Goal: Transaction & Acquisition: Subscribe to service/newsletter

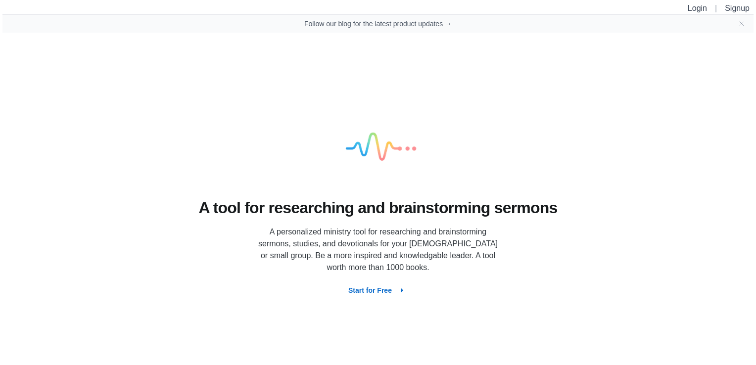
click at [386, 286] on button "Start for Free" at bounding box center [377, 290] width 75 height 18
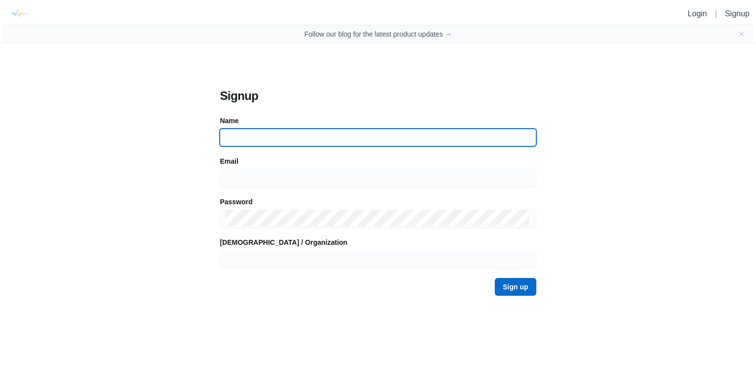
click at [375, 138] on input at bounding box center [378, 138] width 304 height 18
type input "Glenzer"
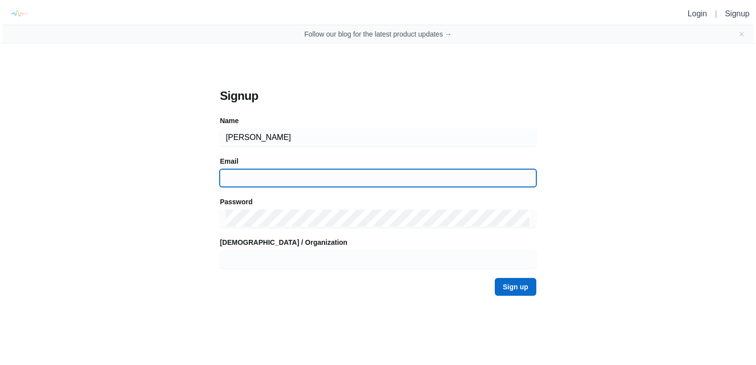
type input "glenandeunice@gmail.com"
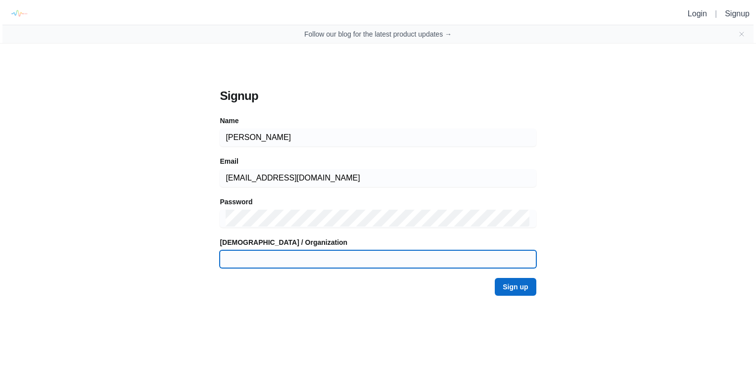
type input "Relevant Life Church"
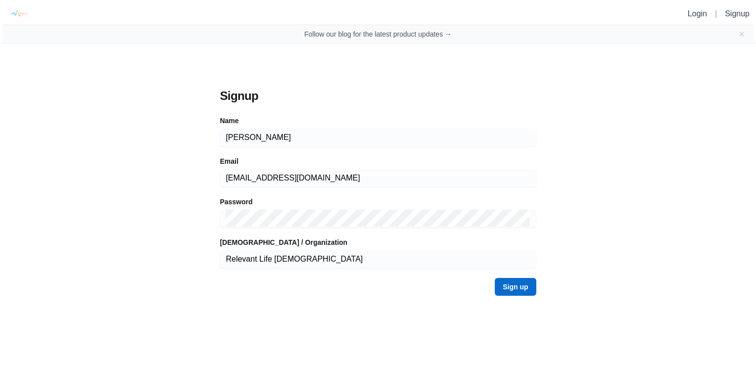
click at [517, 292] on button "Sign up" at bounding box center [515, 287] width 41 height 18
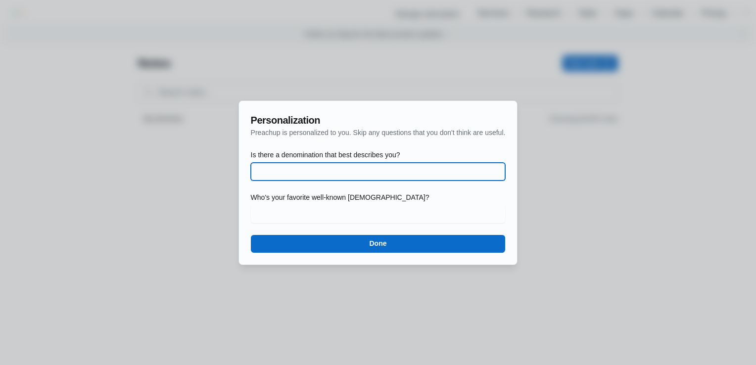
click at [291, 176] on input "Is there a denomination that best describes you?" at bounding box center [378, 172] width 243 height 18
type input "Assemblies of God"
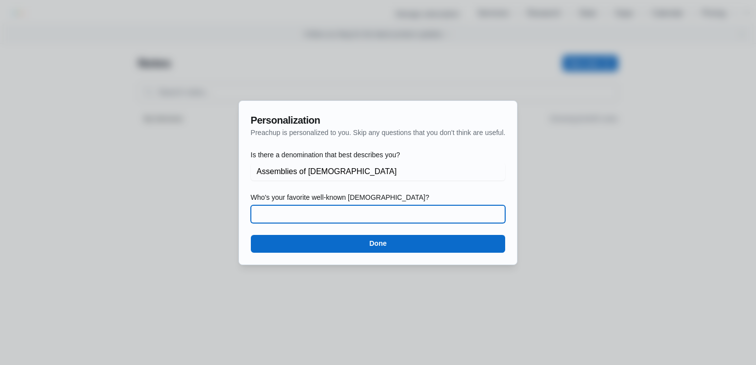
click at [336, 217] on input "Who's your favorite well-known preacher?" at bounding box center [378, 214] width 243 height 18
click at [272, 215] on input "Rick warren" at bounding box center [378, 214] width 243 height 18
type input "Rick Warren"
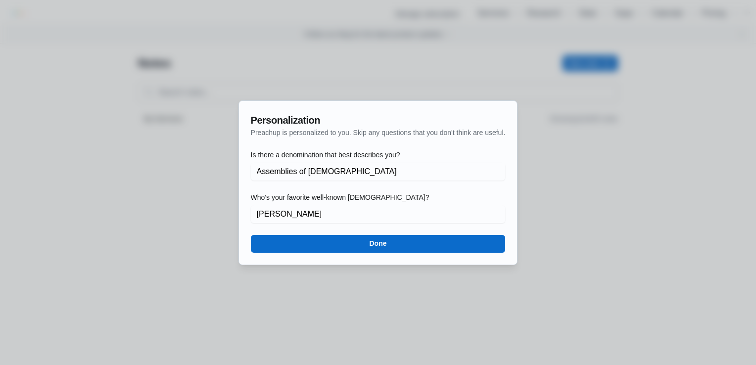
click at [389, 252] on button "Done" at bounding box center [378, 244] width 255 height 18
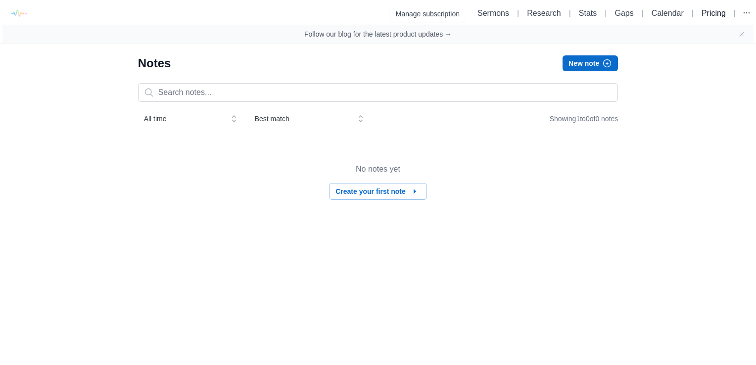
click at [711, 14] on link "Pricing" at bounding box center [713, 13] width 24 height 8
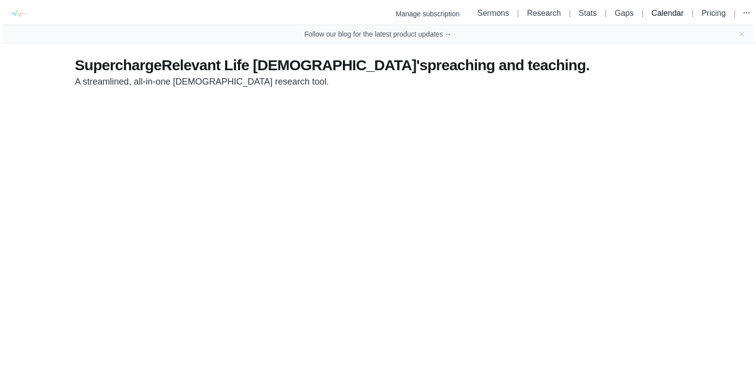
click at [663, 13] on link "Calendar" at bounding box center [668, 13] width 32 height 8
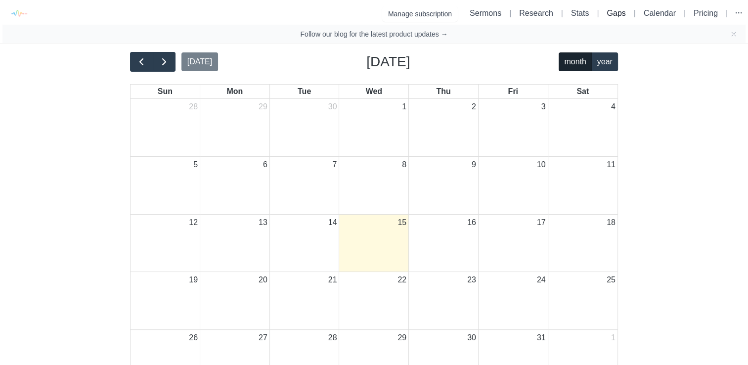
click at [616, 11] on link "Gaps" at bounding box center [616, 13] width 19 height 8
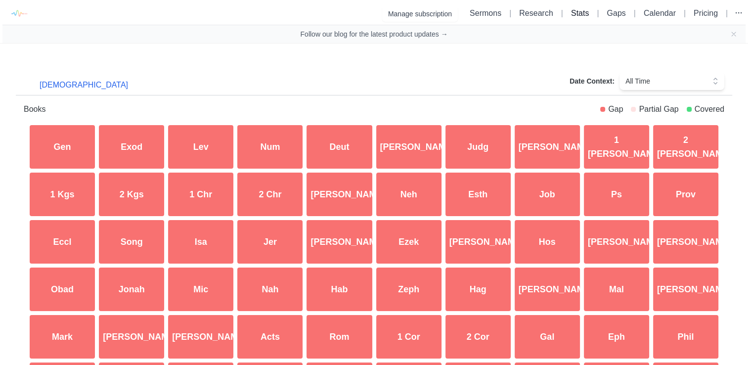
click at [578, 12] on link "Stats" at bounding box center [580, 13] width 18 height 8
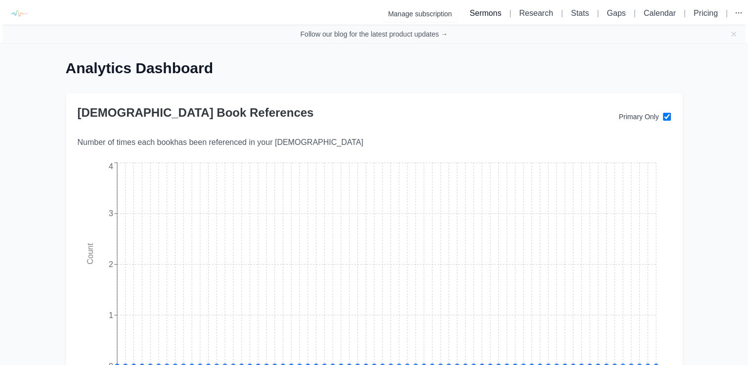
click at [470, 12] on link "Sermons" at bounding box center [486, 13] width 32 height 8
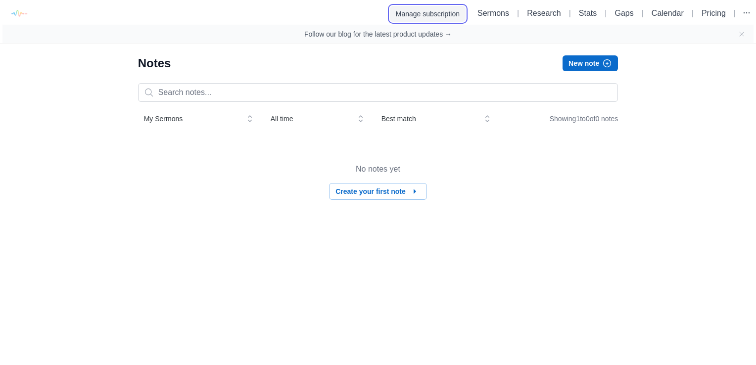
drag, startPoint x: 405, startPoint y: 12, endPoint x: 420, endPoint y: 19, distance: 17.5
click at [405, 12] on button "Manage subscription" at bounding box center [428, 14] width 76 height 16
click at [485, 12] on link "Sermons" at bounding box center [493, 13] width 32 height 8
click at [487, 15] on link "Sermons" at bounding box center [493, 13] width 32 height 8
click at [488, 7] on li "Sermons" at bounding box center [493, 13] width 40 height 12
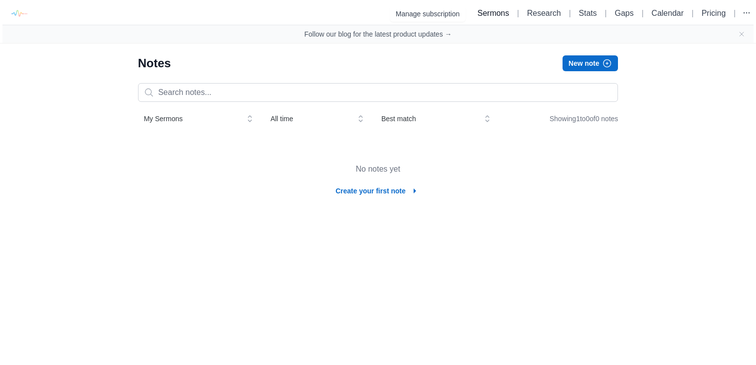
click at [486, 16] on link "Sermons" at bounding box center [493, 13] width 32 height 8
click at [484, 18] on li "Sermons" at bounding box center [493, 13] width 40 height 12
click at [527, 12] on link "Research" at bounding box center [544, 13] width 34 height 8
drag, startPoint x: 502, startPoint y: 14, endPoint x: 496, endPoint y: 14, distance: 6.4
click at [501, 14] on ul "Sermons | Research | Stats | Gaps | Calendar | Pricing |" at bounding box center [613, 13] width 280 height 15
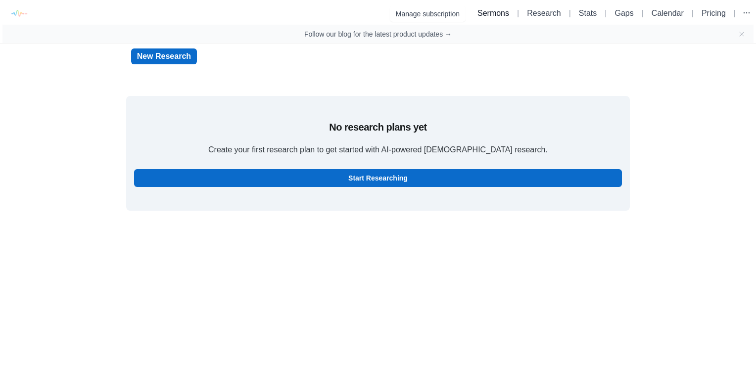
click at [477, 11] on link "Sermons" at bounding box center [493, 13] width 32 height 8
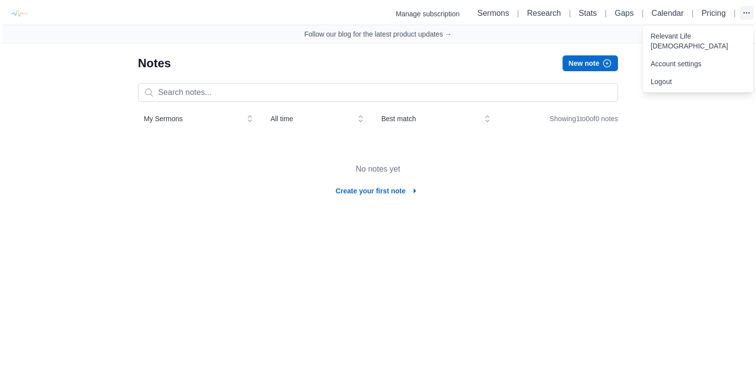
click at [751, 11] on icon "button" at bounding box center [747, 13] width 10 height 10
click at [702, 37] on link "Relevant Life [DEMOGRAPHIC_DATA]" at bounding box center [698, 41] width 111 height 28
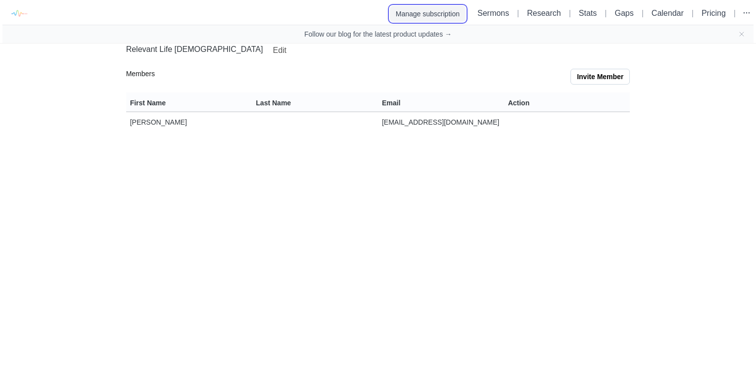
click at [424, 13] on button "Manage subscription" at bounding box center [428, 14] width 76 height 16
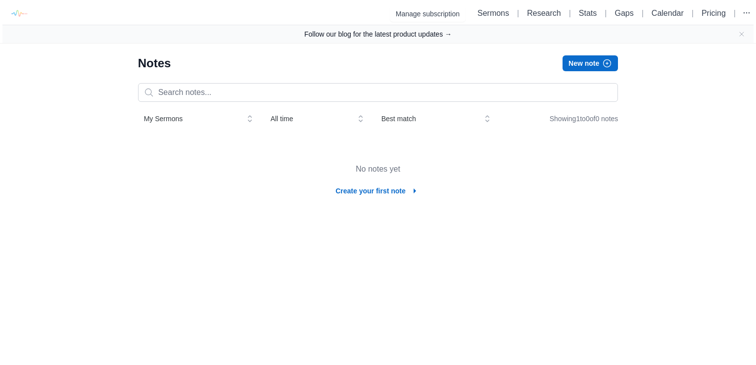
click at [438, 34] on link "Follow our blog for the latest product updates →" at bounding box center [377, 34] width 147 height 10
